Goal: Transaction & Acquisition: Obtain resource

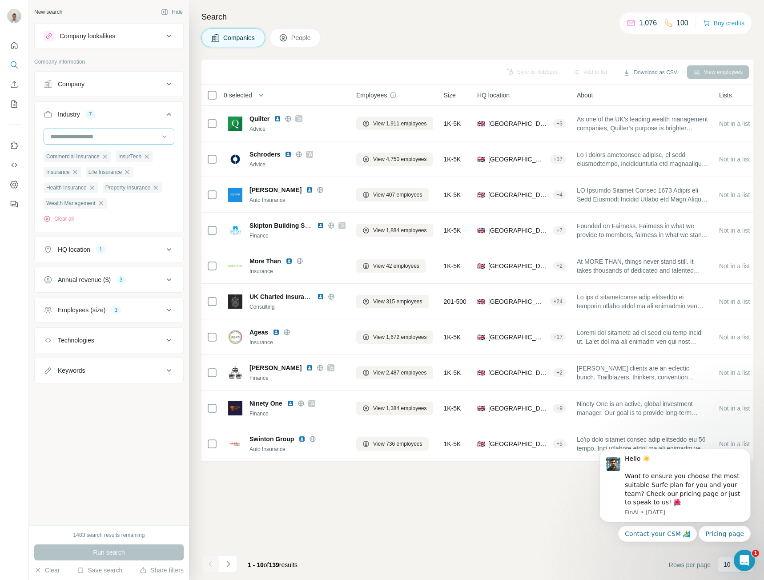
click at [114, 136] on input at bounding box center [104, 137] width 110 height 10
click at [119, 152] on div "Asset Management" at bounding box center [109, 147] width 116 height 9
click at [93, 553] on span "Run search" at bounding box center [109, 552] width 32 height 9
click at [131, 133] on input at bounding box center [104, 137] width 110 height 10
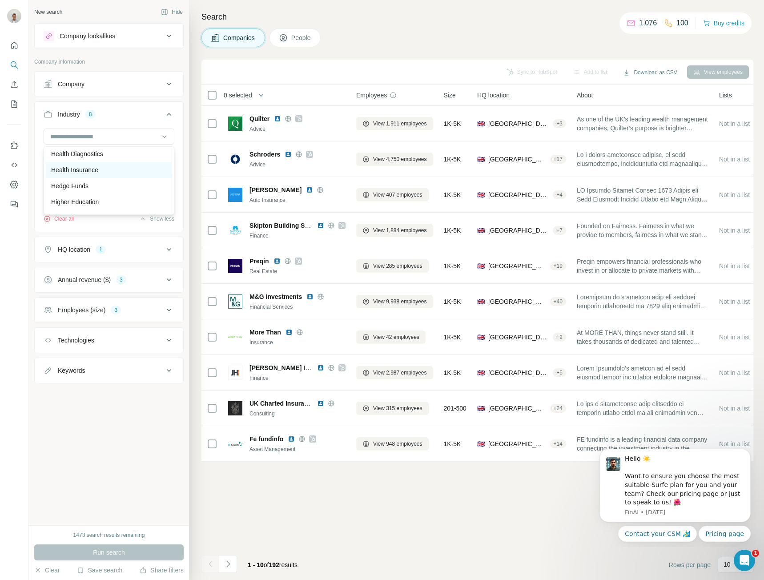
scroll to position [4314, 0]
click at [124, 170] on div "Hedge Funds" at bounding box center [109, 165] width 116 height 9
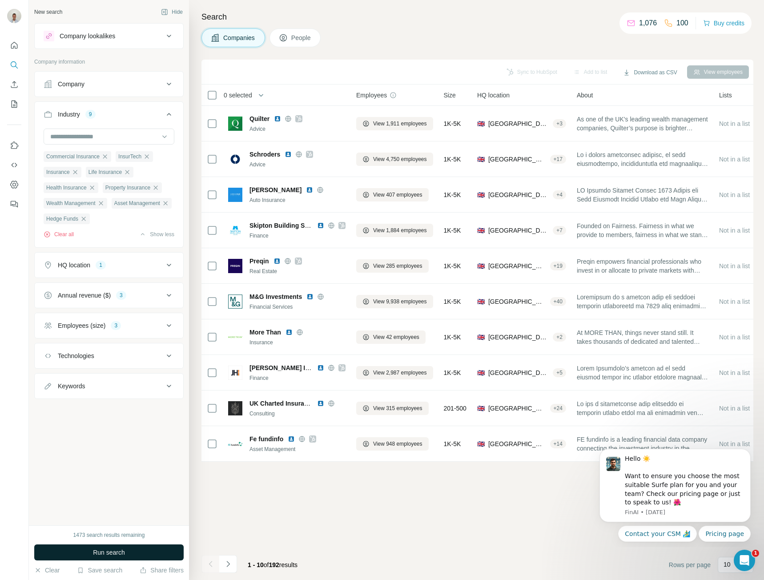
click at [105, 551] on span "Run search" at bounding box center [109, 552] width 32 height 9
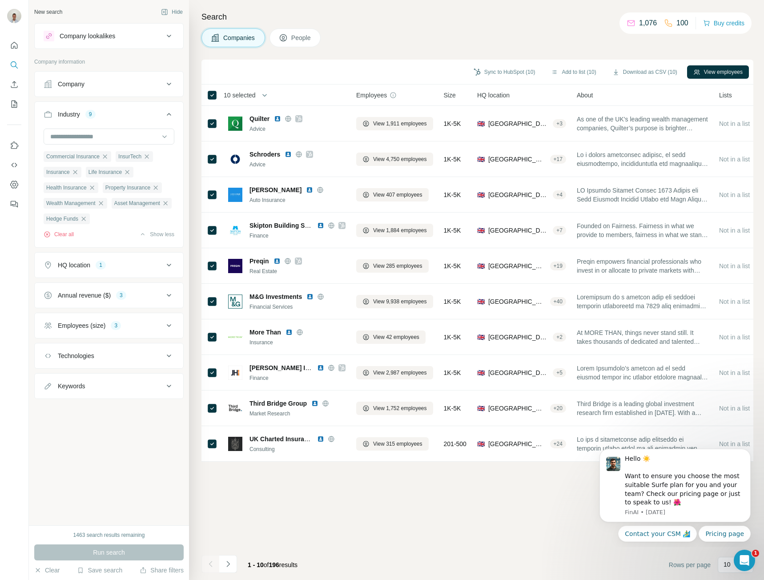
click at [248, 95] on span "10 selected" at bounding box center [240, 95] width 32 height 9
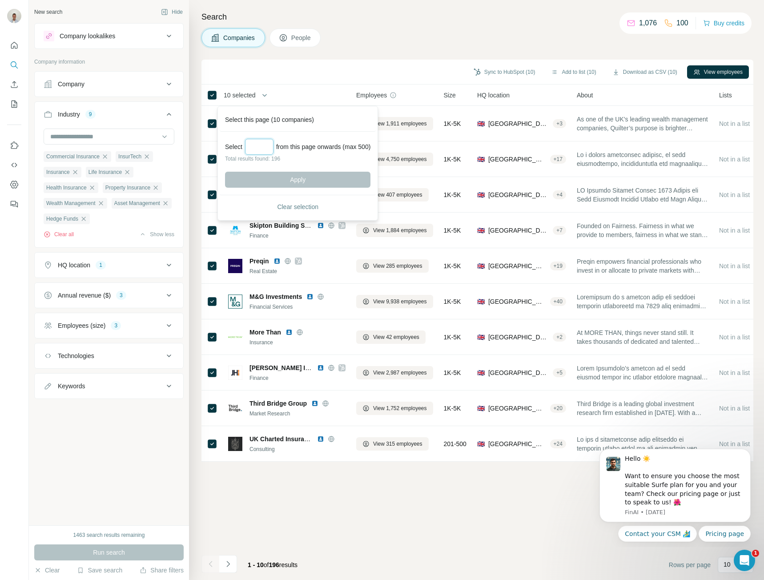
click at [260, 145] on input "Select a number (up to 500)" at bounding box center [259, 147] width 28 height 16
type input "***"
click at [293, 178] on span "Apply" at bounding box center [298, 179] width 16 height 9
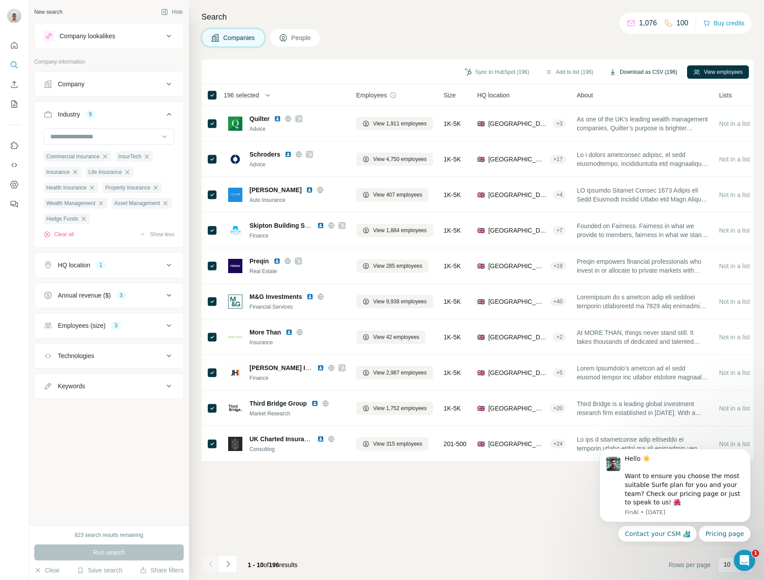
click at [642, 72] on button "Download as CSV (196)" at bounding box center [643, 71] width 81 height 13
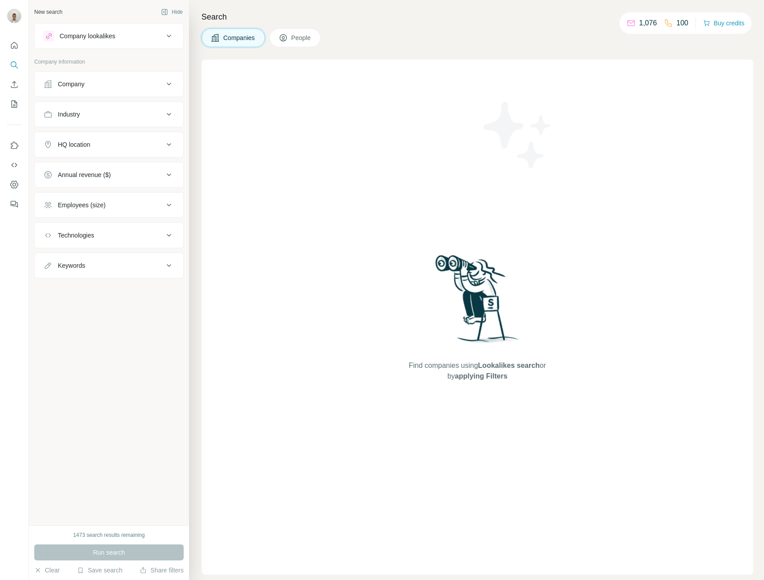
click at [120, 143] on div "HQ location" at bounding box center [104, 144] width 120 height 9
click at [105, 176] on div at bounding box center [109, 168] width 131 height 18
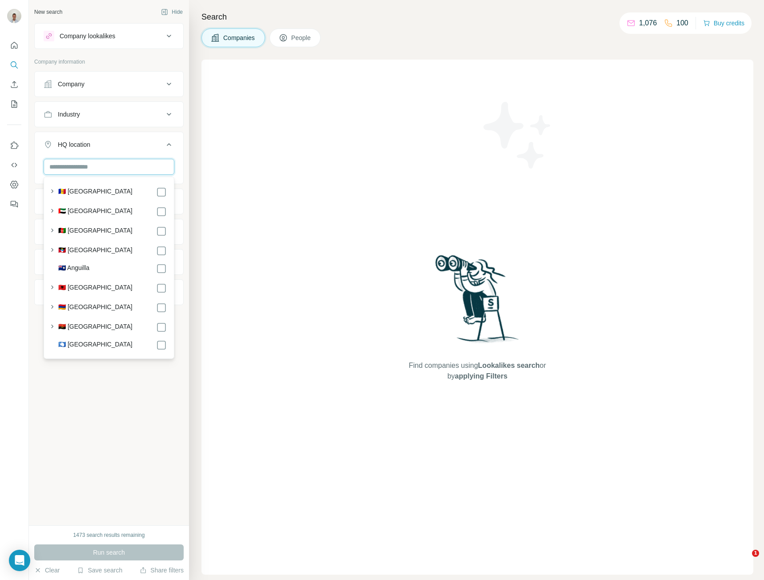
click at [101, 167] on input "text" at bounding box center [109, 167] width 131 height 16
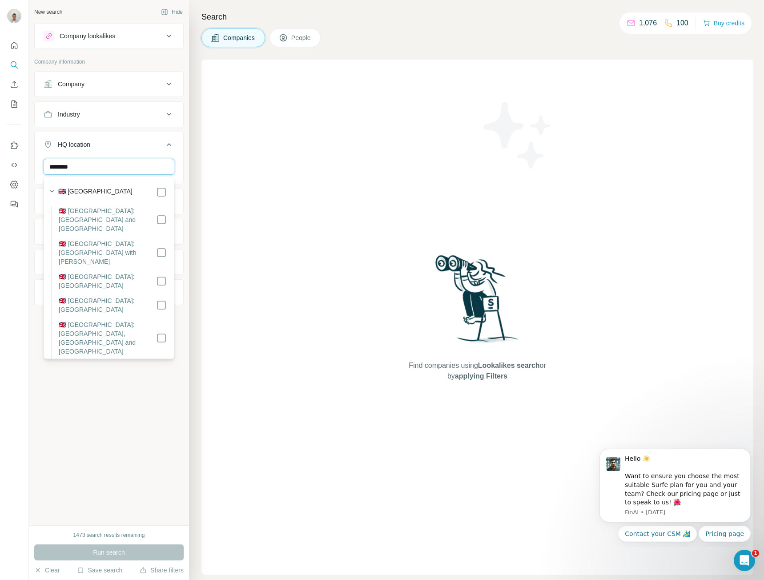
type input "********"
click at [125, 116] on div "Industry" at bounding box center [104, 114] width 120 height 9
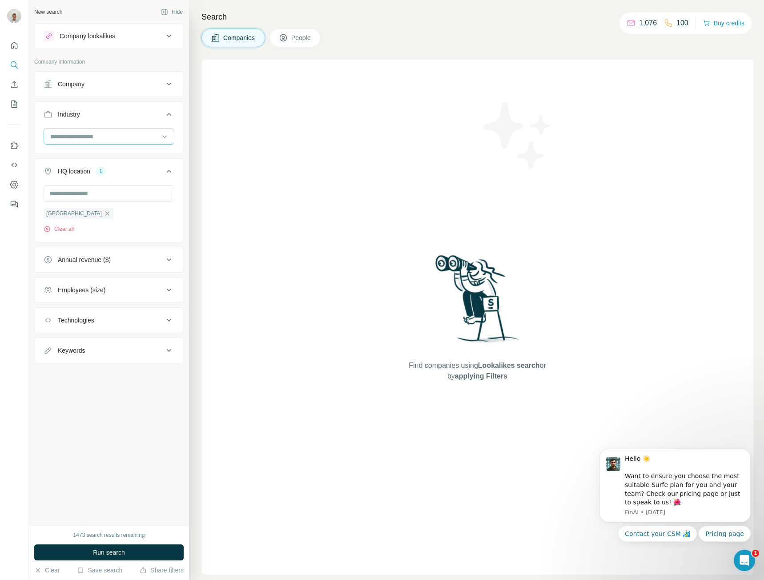
click at [122, 135] on input at bounding box center [104, 137] width 110 height 10
click at [106, 188] on div "Accounting" at bounding box center [109, 188] width 116 height 9
click at [137, 135] on input at bounding box center [104, 137] width 110 height 10
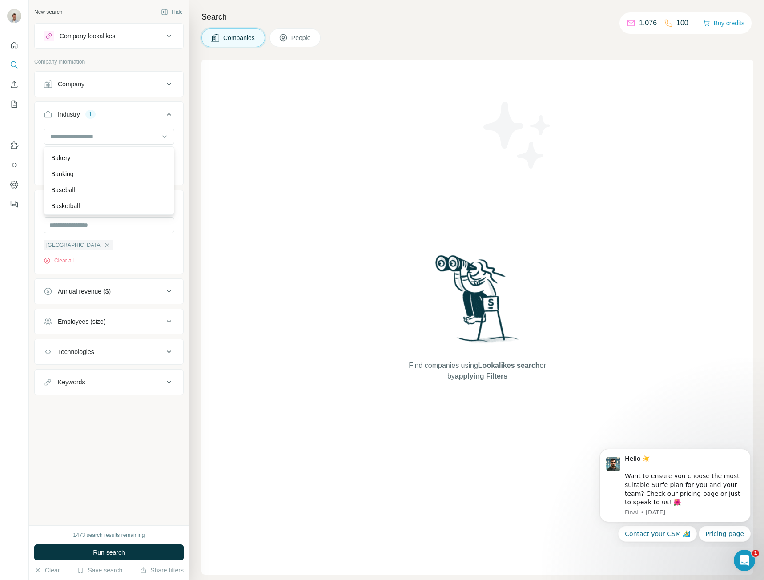
scroll to position [712, 0]
click at [130, 154] on div "Banking" at bounding box center [109, 149] width 116 height 9
drag, startPoint x: 130, startPoint y: 162, endPoint x: 137, endPoint y: 135, distance: 28.3
click at [137, 135] on input at bounding box center [104, 137] width 110 height 10
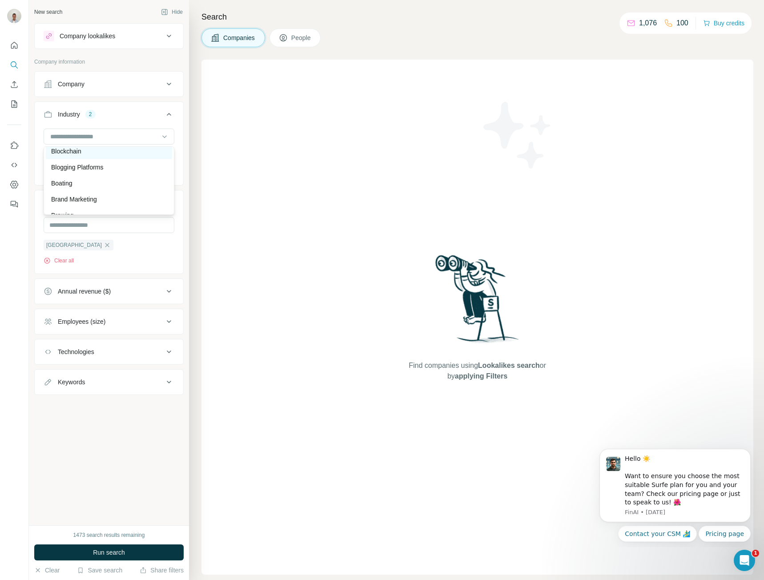
click at [131, 159] on div "Blockchain" at bounding box center [109, 151] width 126 height 16
click at [135, 138] on input at bounding box center [104, 137] width 110 height 10
click at [131, 177] on div "Commercial Lending" at bounding box center [109, 172] width 116 height 9
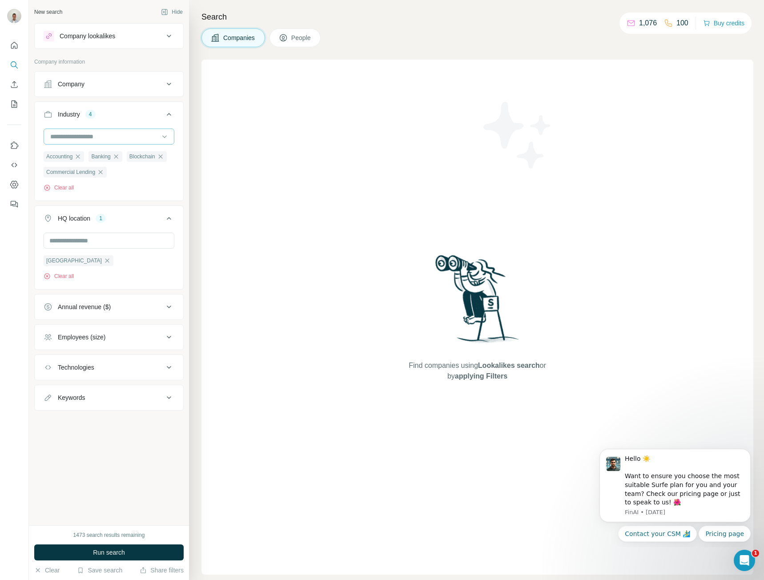
click at [131, 137] on input at bounding box center [104, 137] width 110 height 10
click at [132, 159] on div "Credit" at bounding box center [109, 154] width 116 height 9
click at [135, 133] on input at bounding box center [104, 137] width 110 height 10
click at [133, 175] on div "Credit Bureau" at bounding box center [109, 170] width 116 height 9
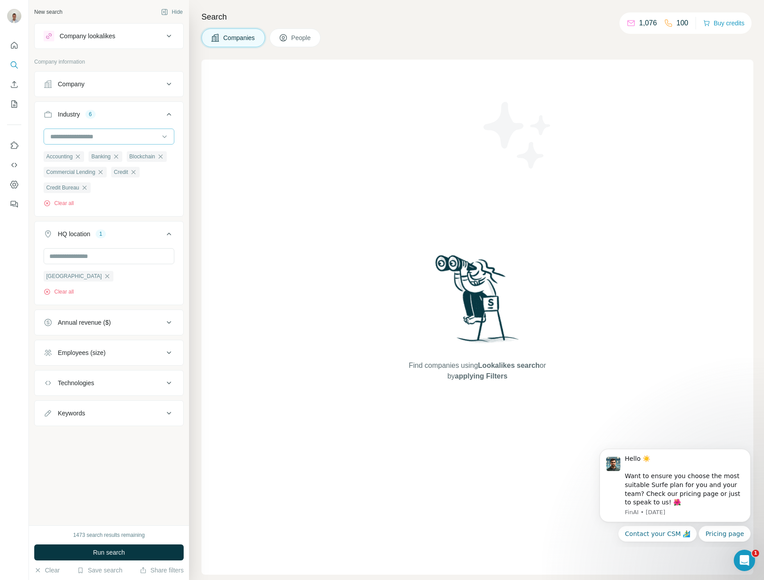
click at [133, 133] on input at bounding box center [104, 137] width 110 height 10
click at [122, 191] on div "Credit Cards" at bounding box center [109, 186] width 116 height 9
click at [133, 138] on input at bounding box center [104, 137] width 110 height 10
click at [137, 179] on div "Crowdfunding" at bounding box center [109, 174] width 116 height 9
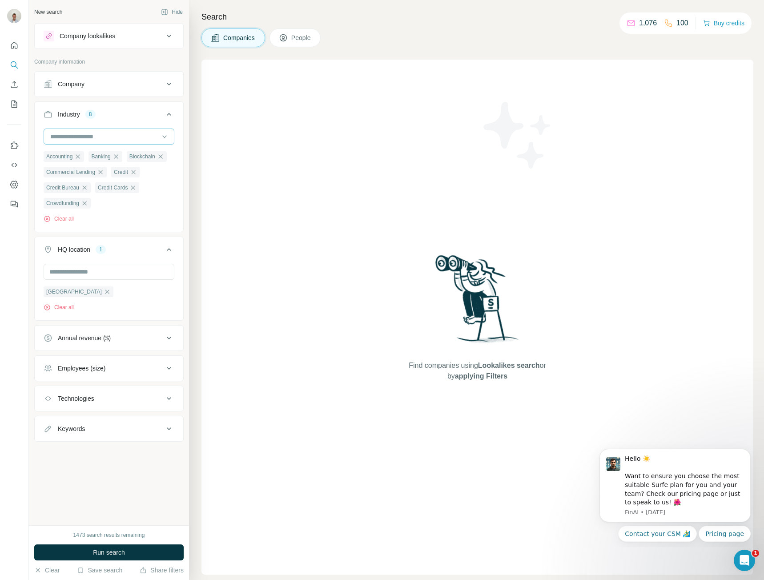
click at [125, 134] on input at bounding box center [104, 137] width 110 height 10
click at [125, 191] on div "Cryptocurrency" at bounding box center [109, 190] width 126 height 16
click at [123, 135] on input at bounding box center [104, 137] width 110 height 10
click at [135, 165] on div "Debit Cards" at bounding box center [109, 160] width 116 height 9
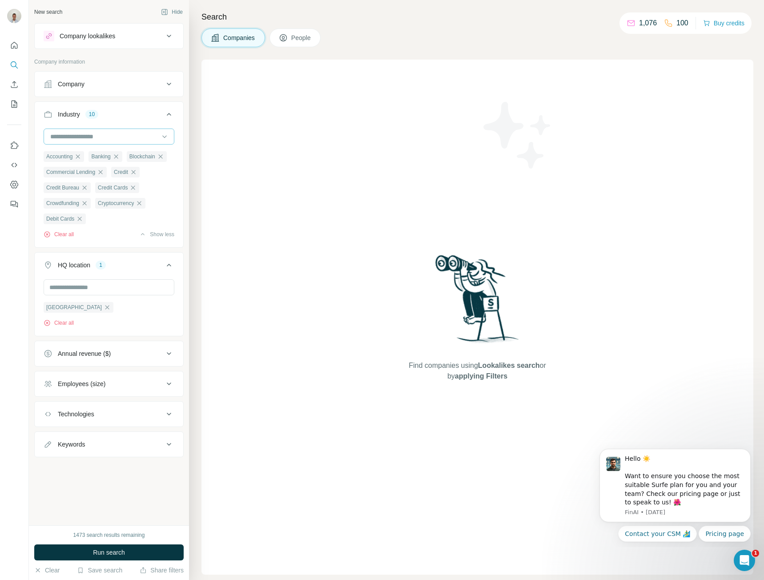
click at [132, 136] on input at bounding box center [104, 137] width 110 height 10
click at [129, 181] on div "Debt Collections" at bounding box center [109, 176] width 116 height 9
click at [128, 139] on input at bounding box center [104, 137] width 110 height 10
click at [124, 149] on div "Finance" at bounding box center [109, 144] width 116 height 9
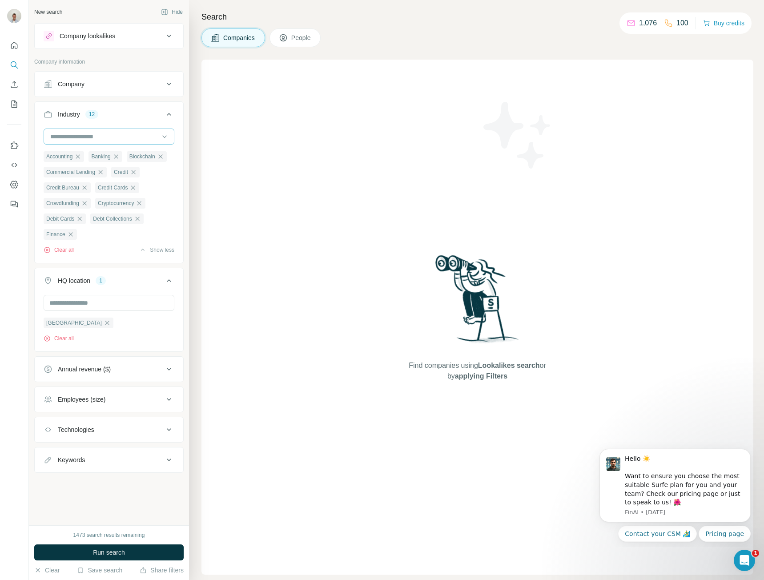
click at [131, 137] on input at bounding box center [104, 137] width 110 height 10
click at [128, 181] on div "Financial Services" at bounding box center [109, 176] width 116 height 9
click at [121, 142] on div at bounding box center [104, 136] width 110 height 15
click at [127, 165] on div "Financial Exchanges" at bounding box center [109, 160] width 116 height 9
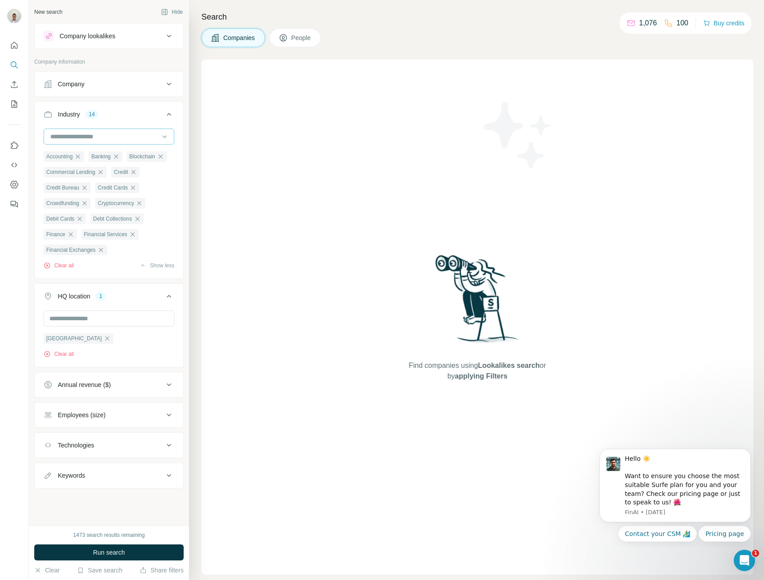
click at [127, 141] on input at bounding box center [104, 137] width 110 height 10
click at [126, 152] on div "FinTech" at bounding box center [109, 147] width 116 height 9
click at [133, 144] on div at bounding box center [104, 136] width 110 height 15
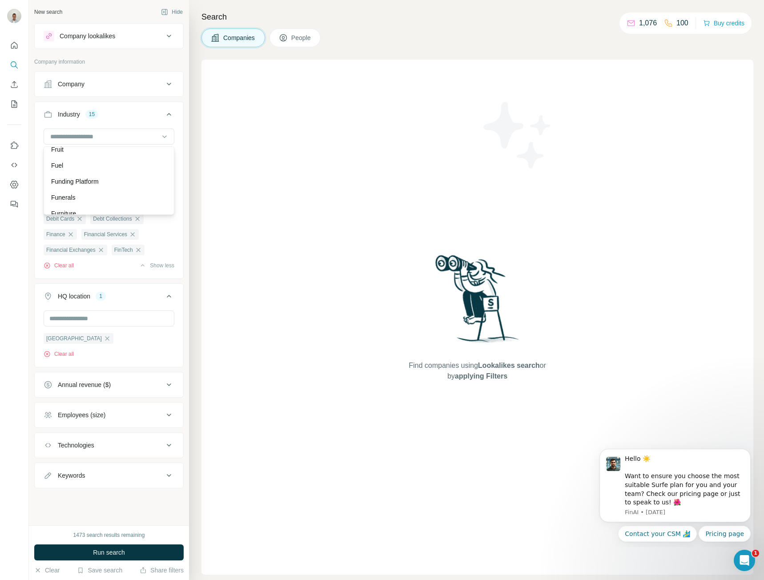
click at [133, 186] on div "Funding Platform" at bounding box center [109, 181] width 116 height 9
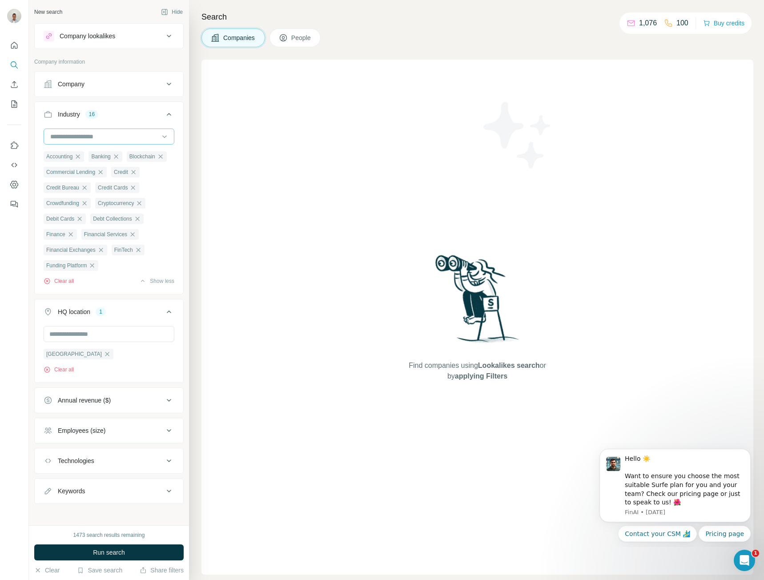
click at [112, 136] on input at bounding box center [104, 137] width 110 height 10
click at [121, 168] on div "Mobile Payments" at bounding box center [105, 163] width 109 height 9
click at [127, 133] on input at bounding box center [104, 137] width 110 height 10
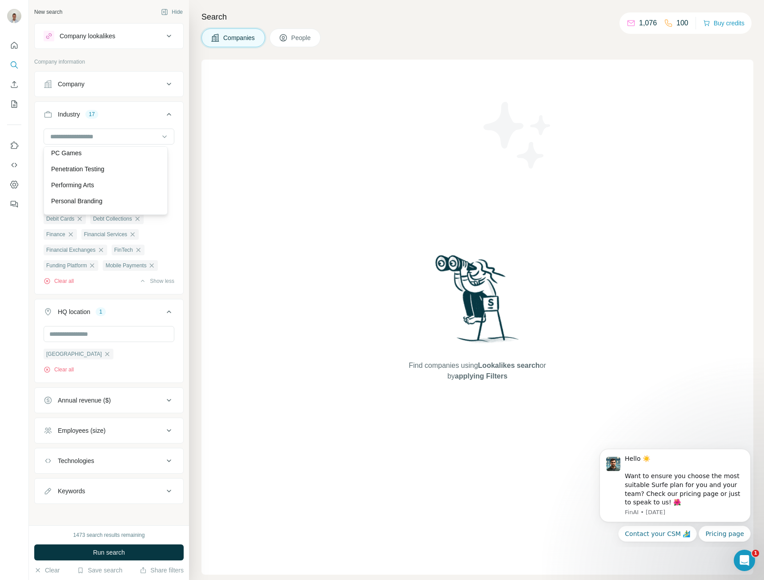
click at [122, 141] on div "Payments" at bounding box center [105, 137] width 109 height 9
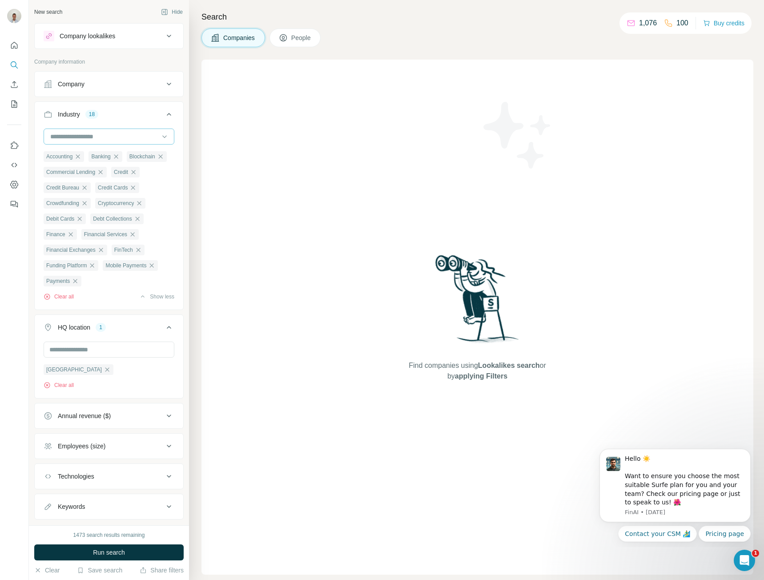
click at [133, 135] on input at bounding box center [104, 137] width 110 height 10
click at [118, 129] on div "Stock Exchanges" at bounding box center [105, 124] width 109 height 9
click at [118, 135] on input at bounding box center [104, 137] width 110 height 10
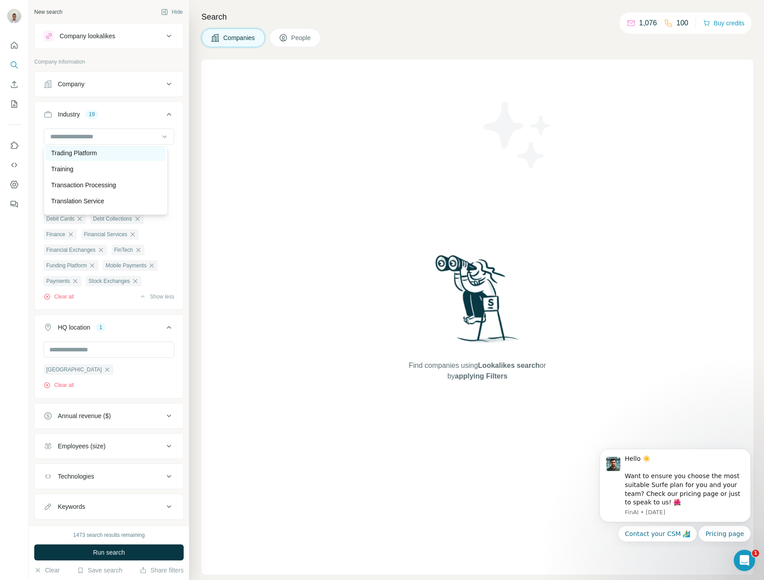
click at [123, 157] on div "Trading Platform" at bounding box center [105, 153] width 109 height 9
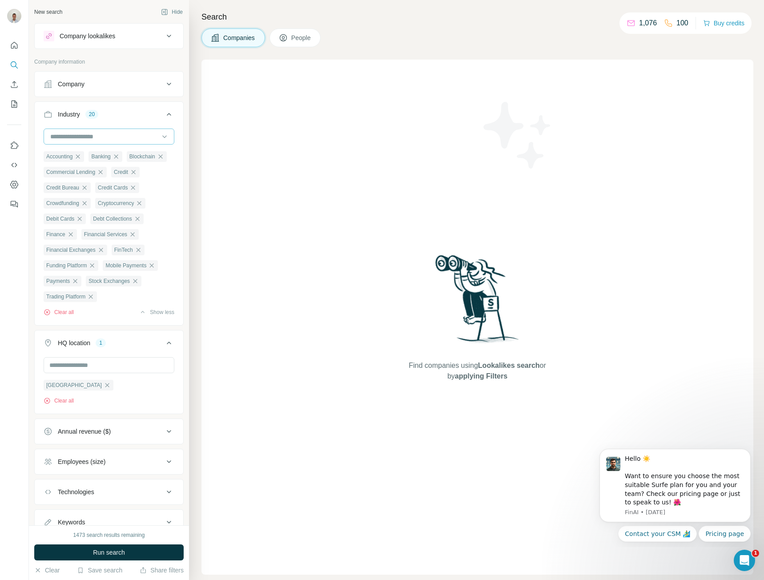
click at [127, 134] on input at bounding box center [104, 137] width 110 height 10
click at [139, 436] on div "Annual revenue ($)" at bounding box center [104, 431] width 120 height 9
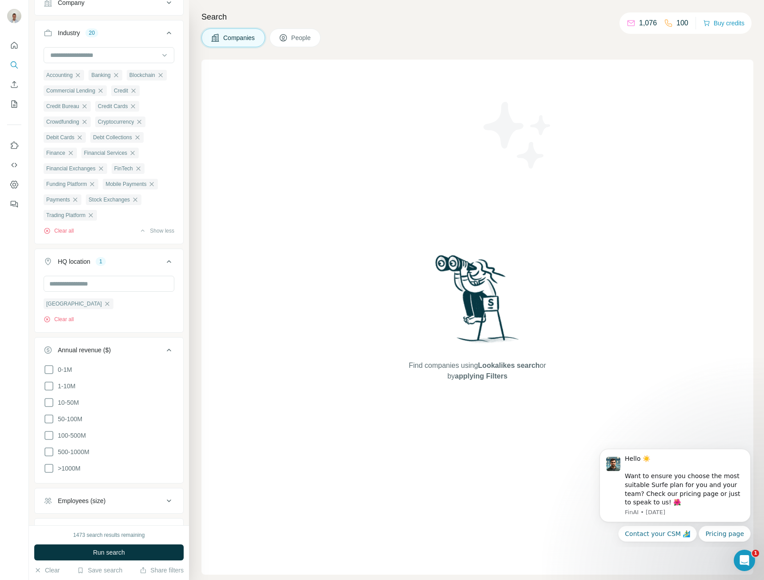
scroll to position [89, 0]
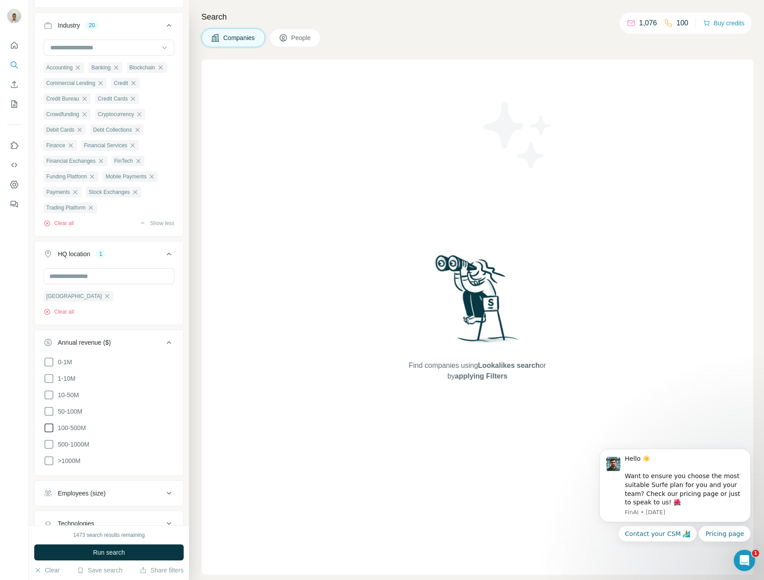
click at [52, 433] on icon at bounding box center [49, 428] width 11 height 11
click at [50, 450] on icon at bounding box center [49, 444] width 11 height 11
click at [45, 466] on icon at bounding box center [49, 460] width 11 height 11
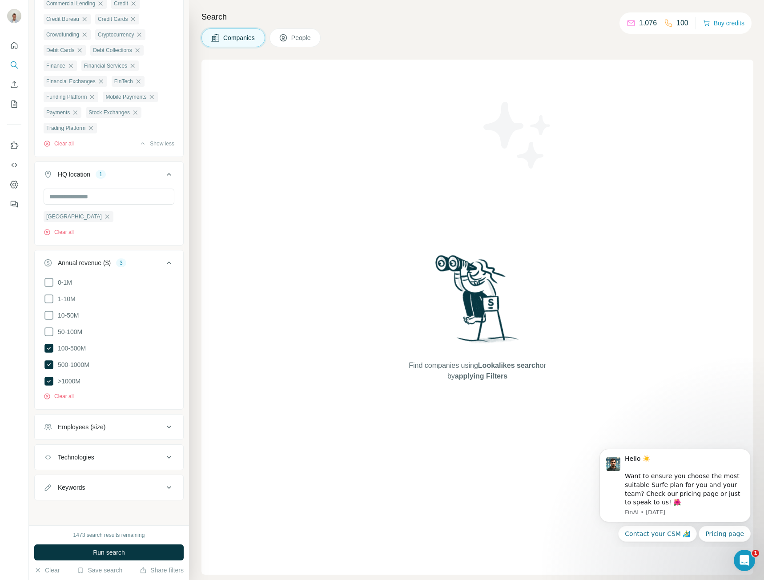
scroll to position [186, 0]
click at [100, 429] on div "Employees (size)" at bounding box center [82, 427] width 48 height 9
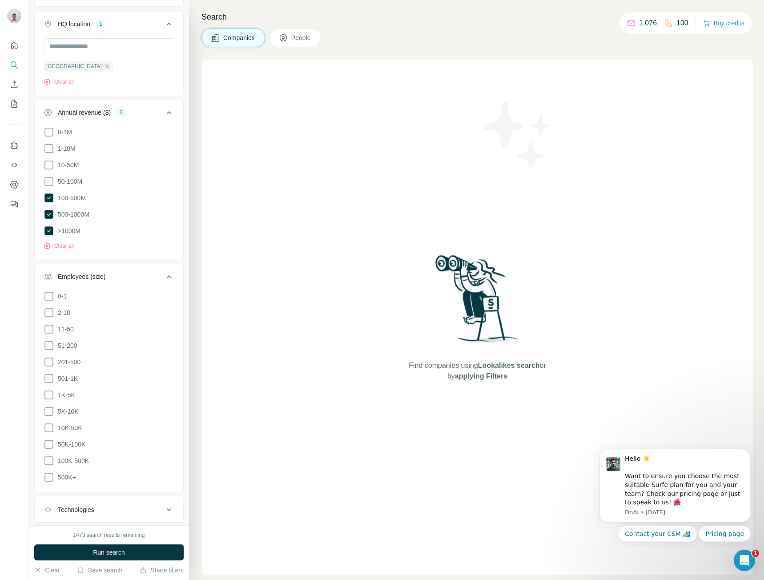
scroll to position [320, 0]
click at [46, 366] on icon at bounding box center [49, 361] width 11 height 11
click at [50, 383] on icon at bounding box center [49, 377] width 11 height 11
click at [49, 399] on icon at bounding box center [49, 394] width 11 height 11
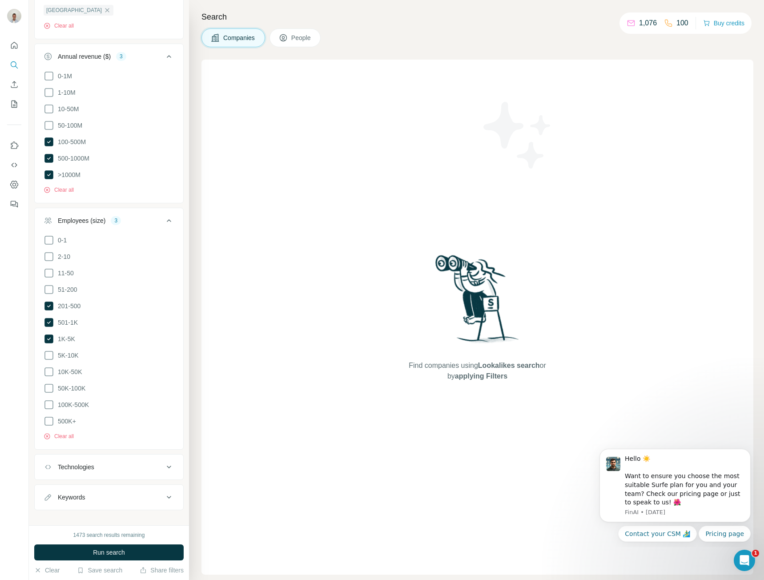
scroll to position [397, 0]
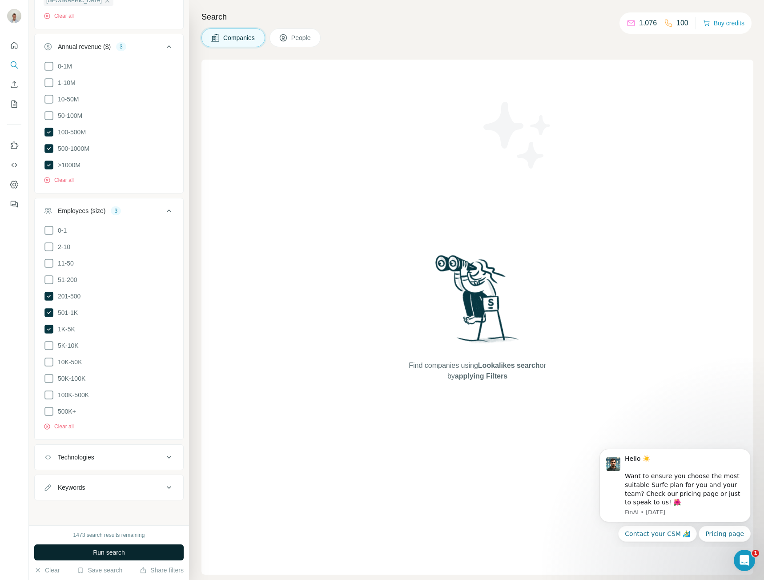
click at [121, 544] on button "Run search" at bounding box center [108, 552] width 149 height 16
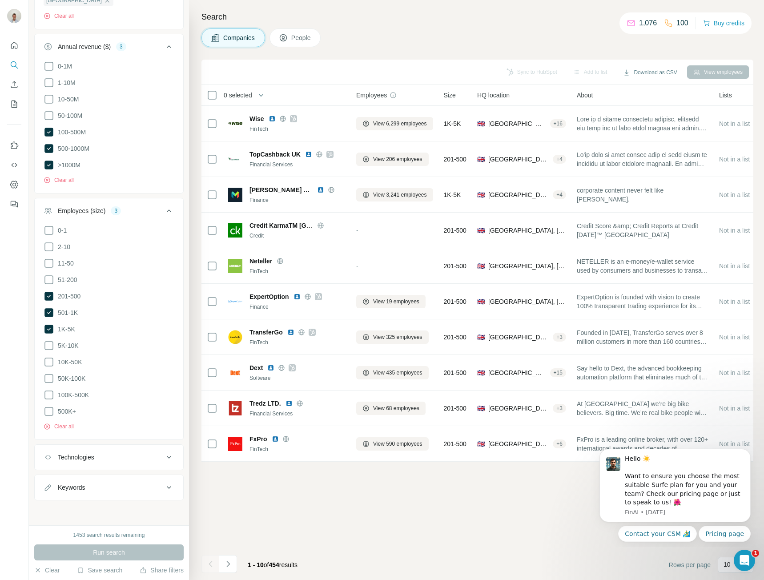
scroll to position [9971, 0]
click at [647, 70] on button "Download as CSV" at bounding box center [650, 72] width 66 height 13
click at [383, 65] on div "Sync to HubSpot Add to list Download as CSV View employees" at bounding box center [477, 72] width 543 height 16
click at [259, 92] on button "button" at bounding box center [261, 95] width 18 height 18
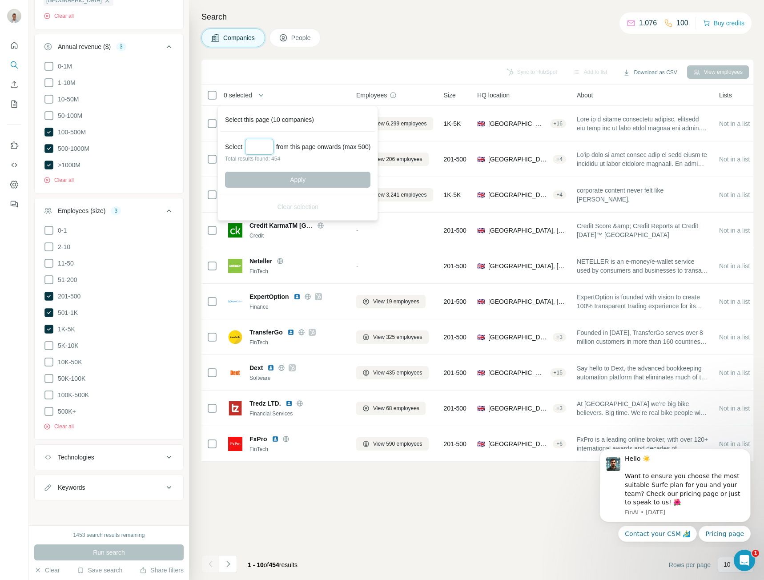
click at [256, 144] on input "Select a number (up to 500)" at bounding box center [259, 147] width 28 height 16
type input "***"
click at [274, 178] on button "Apply" at bounding box center [297, 180] width 145 height 16
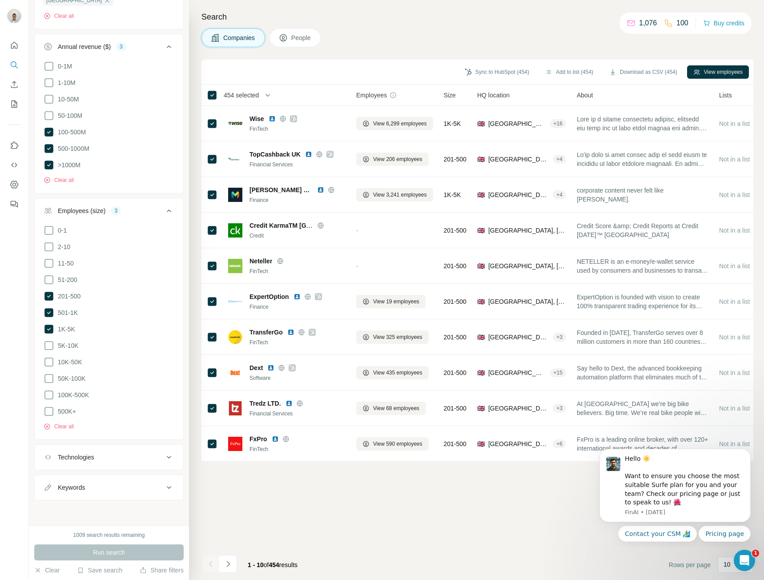
click at [665, 73] on button "Download as CSV (454)" at bounding box center [643, 71] width 81 height 13
